Goal: Task Accomplishment & Management: Use online tool/utility

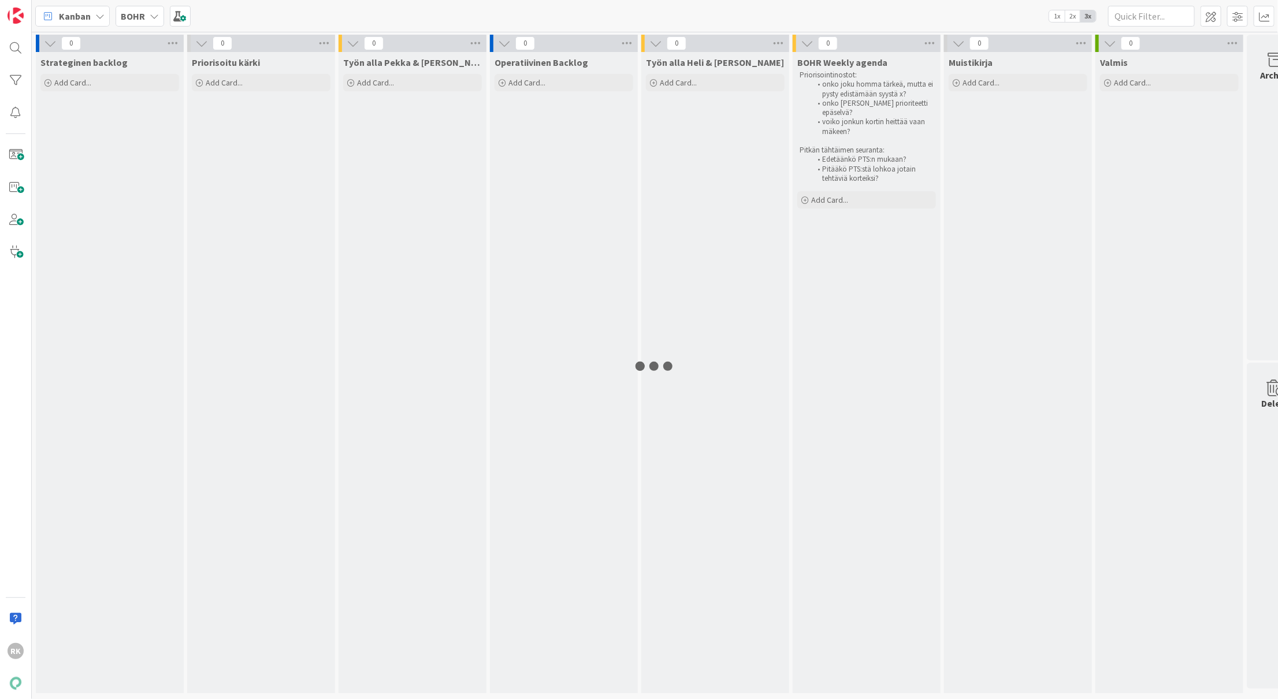
click at [134, 17] on b "BOHR" at bounding box center [133, 16] width 24 height 12
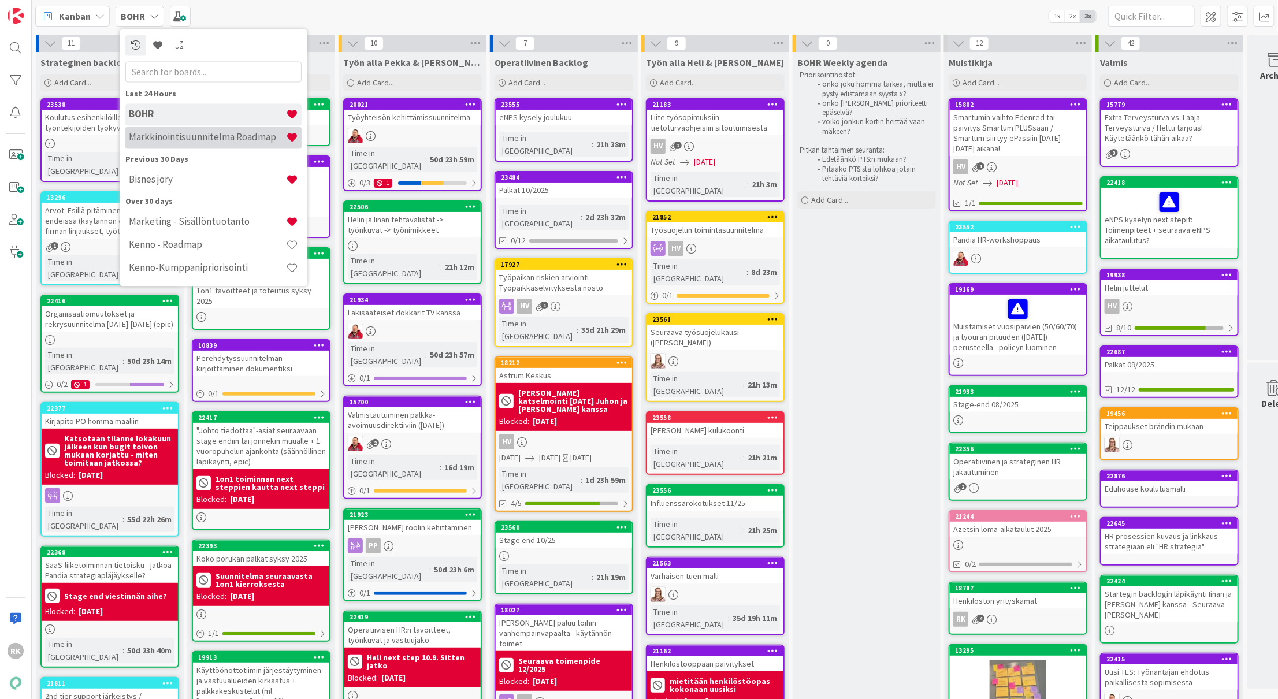
click at [194, 141] on h4 "Markkinointisuunnitelma Roadmap" at bounding box center [207, 138] width 157 height 12
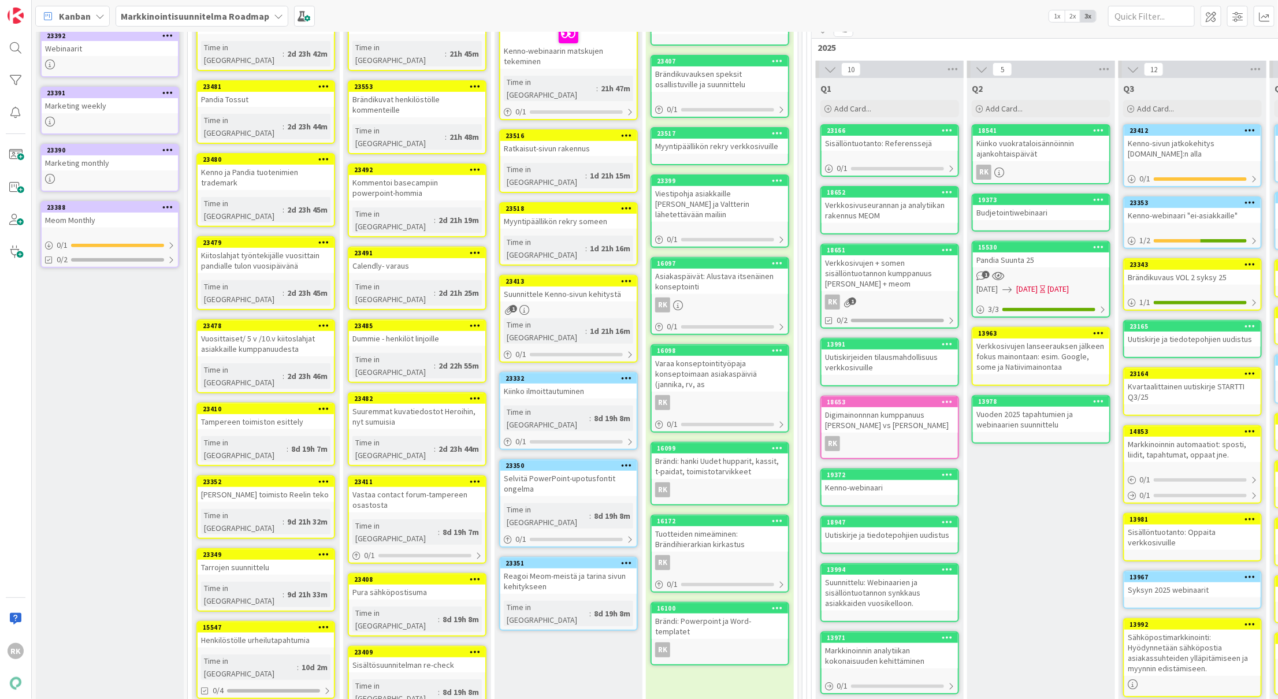
scroll to position [9, 0]
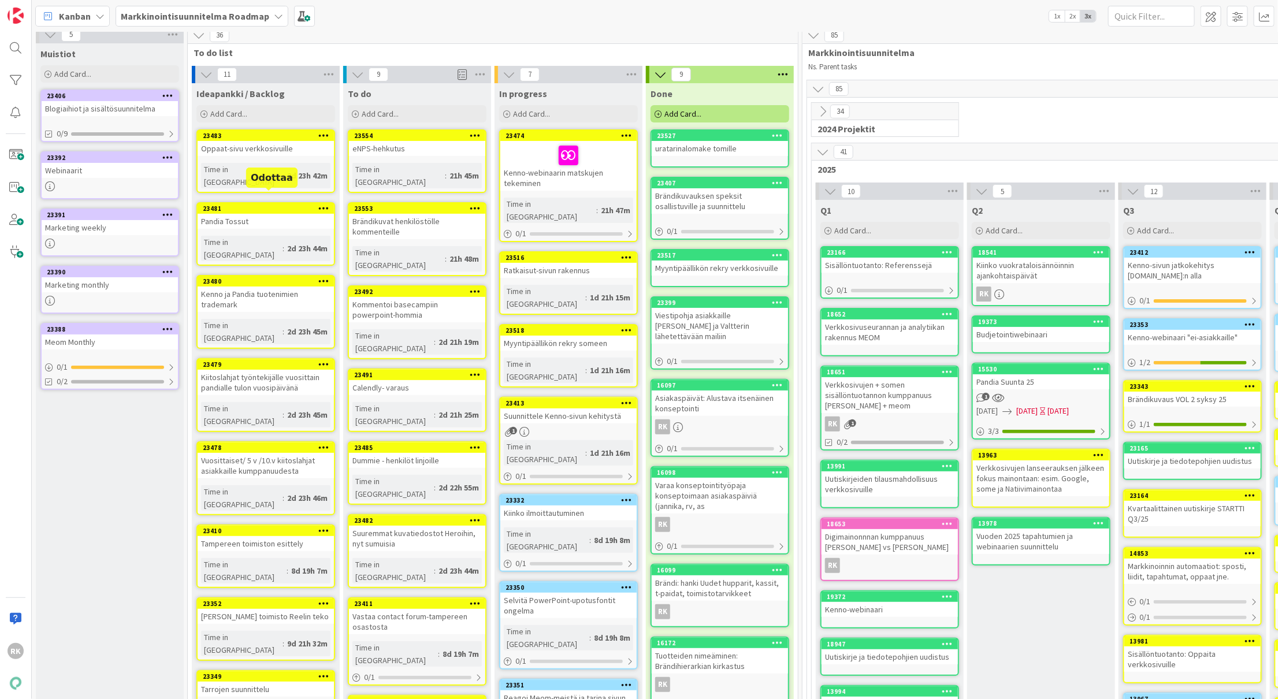
click at [261, 214] on div "Pandia Tossut" at bounding box center [266, 221] width 136 height 15
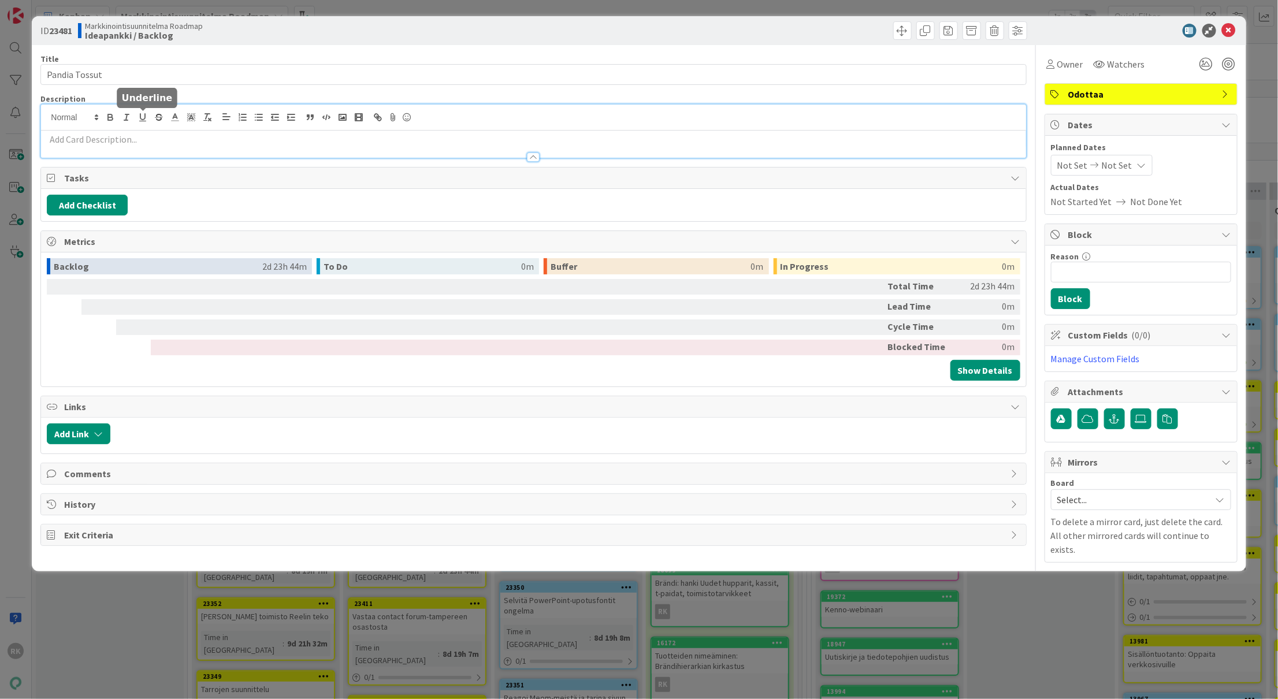
click at [139, 121] on div at bounding box center [533, 131] width 984 height 53
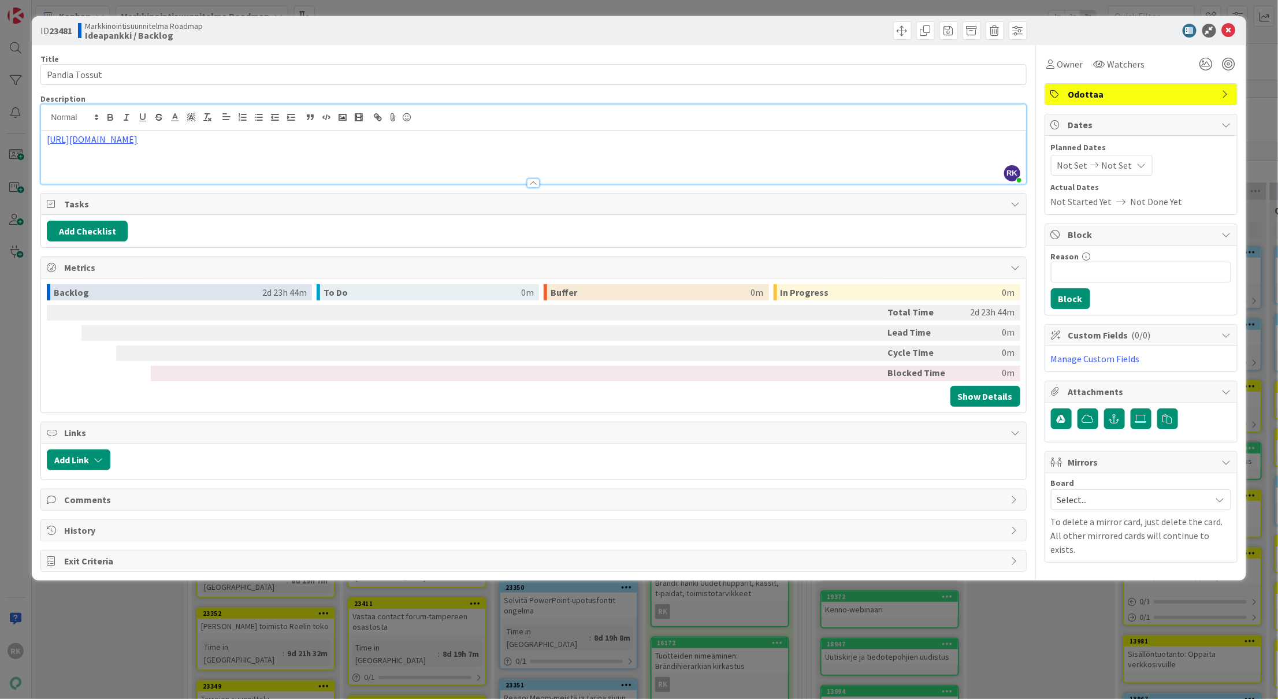
paste div
click at [1226, 32] on icon at bounding box center [1229, 31] width 14 height 14
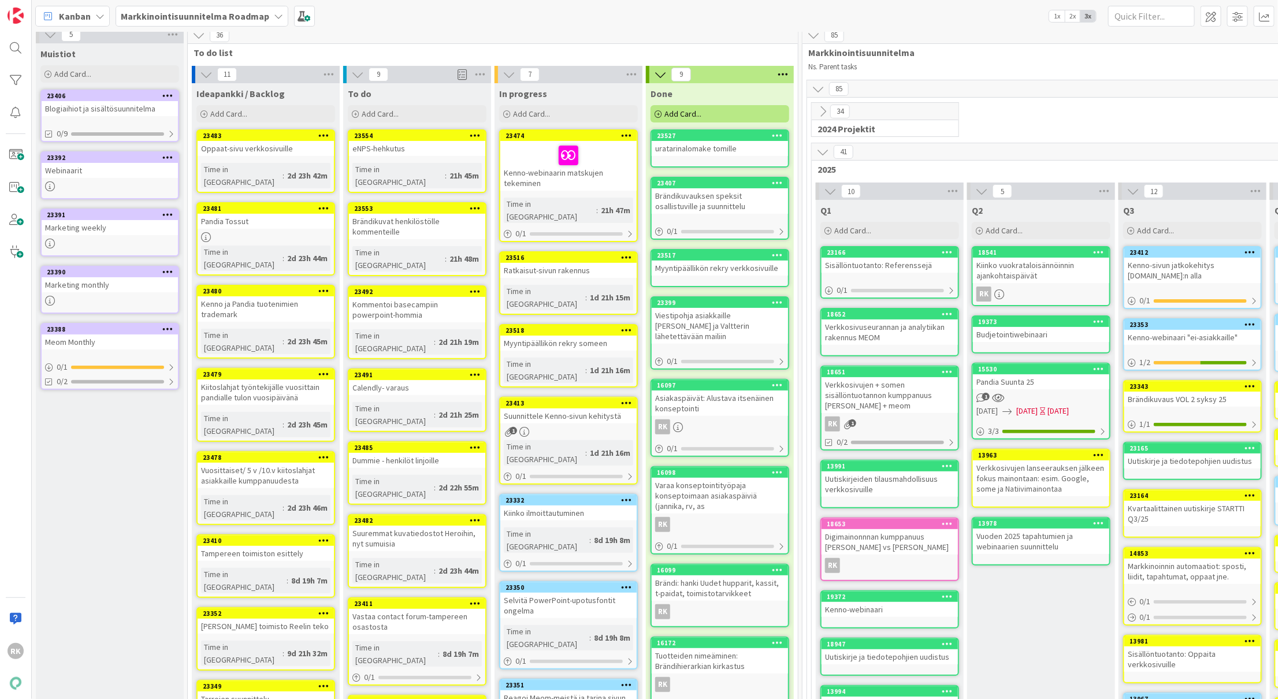
click at [585, 427] on div "1" at bounding box center [568, 432] width 136 height 10
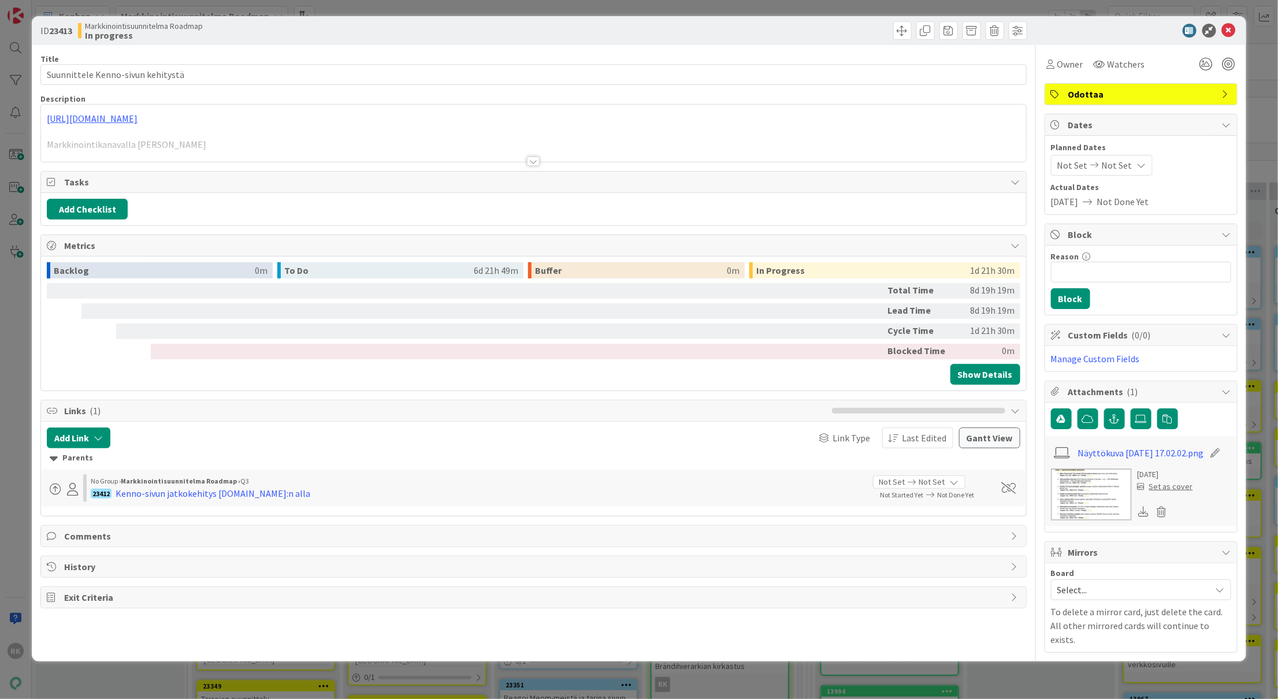
click at [328, 140] on div at bounding box center [533, 146] width 984 height 29
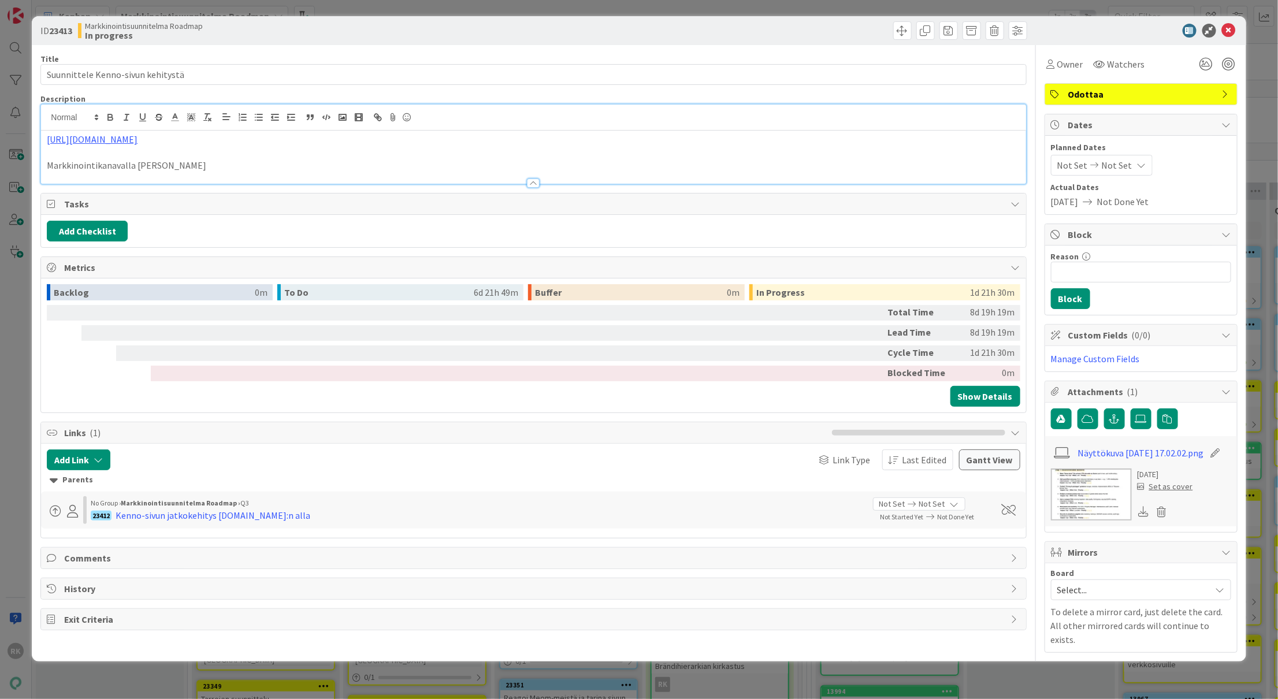
click at [278, 161] on p "Markkinointikanavalla [PERSON_NAME]" at bounding box center [533, 165] width 973 height 13
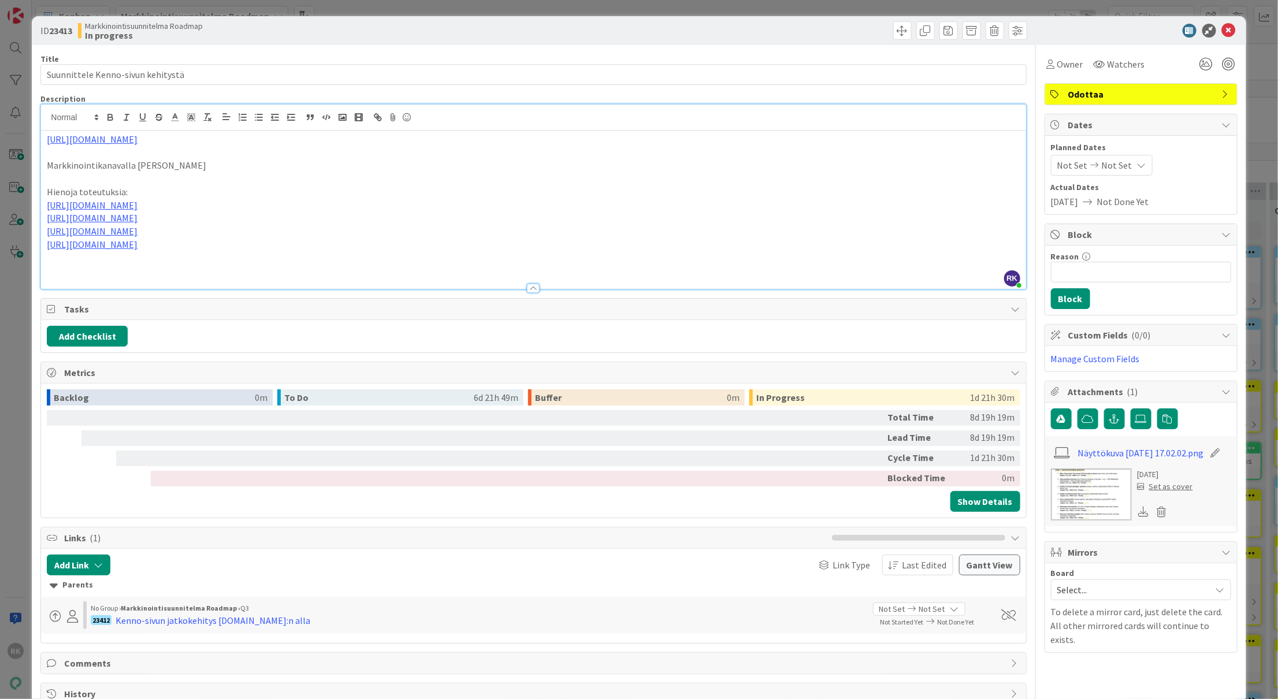
drag, startPoint x: 115, startPoint y: 192, endPoint x: -27, endPoint y: 192, distance: 141.5
click at [0, 192] on html "RK Kanban Markkinointisuunnitelma Roadmap 1x 2x 3x 5 Muistiot Add Card... 23406…" at bounding box center [639, 349] width 1278 height 699
click at [112, 114] on icon "button" at bounding box center [110, 117] width 10 height 10
click at [203, 170] on p "Markkinointikanavalla [PERSON_NAME]" at bounding box center [533, 165] width 973 height 13
drag, startPoint x: 477, startPoint y: 259, endPoint x: 436, endPoint y: 277, distance: 45.0
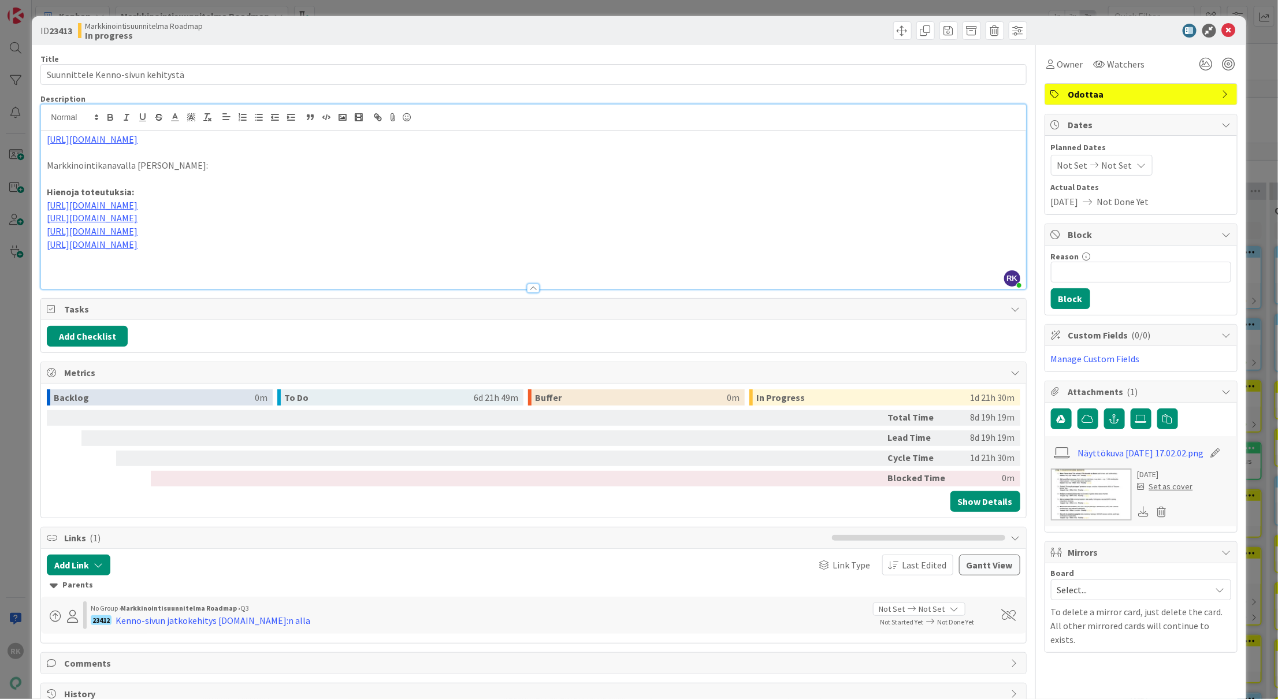
click at [471, 253] on p at bounding box center [533, 257] width 973 height 13
click at [1224, 29] on icon at bounding box center [1229, 31] width 14 height 14
